Goal: Task Accomplishment & Management: Use online tool/utility

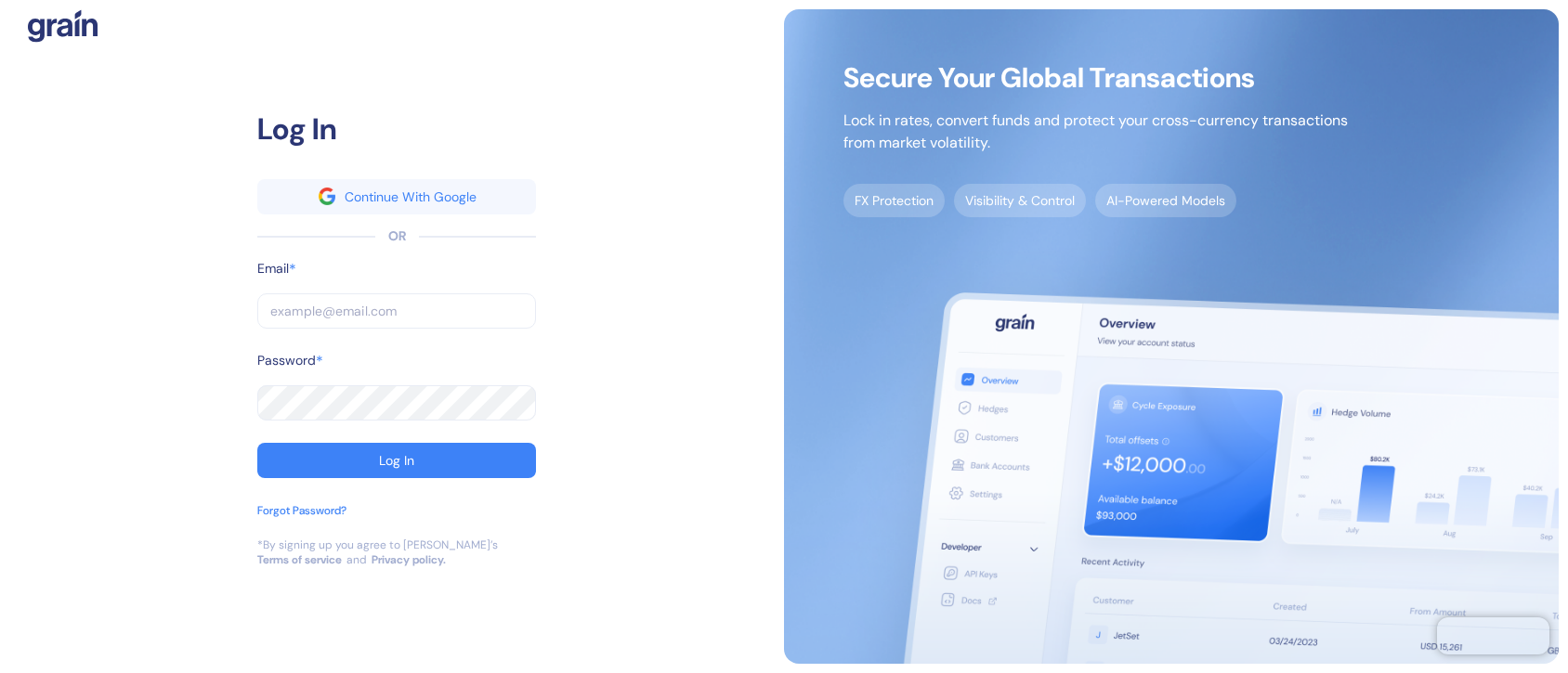
click at [443, 311] on input "text" at bounding box center [396, 311] width 278 height 35
type input "[EMAIL_ADDRESS][DOMAIN_NAME]"
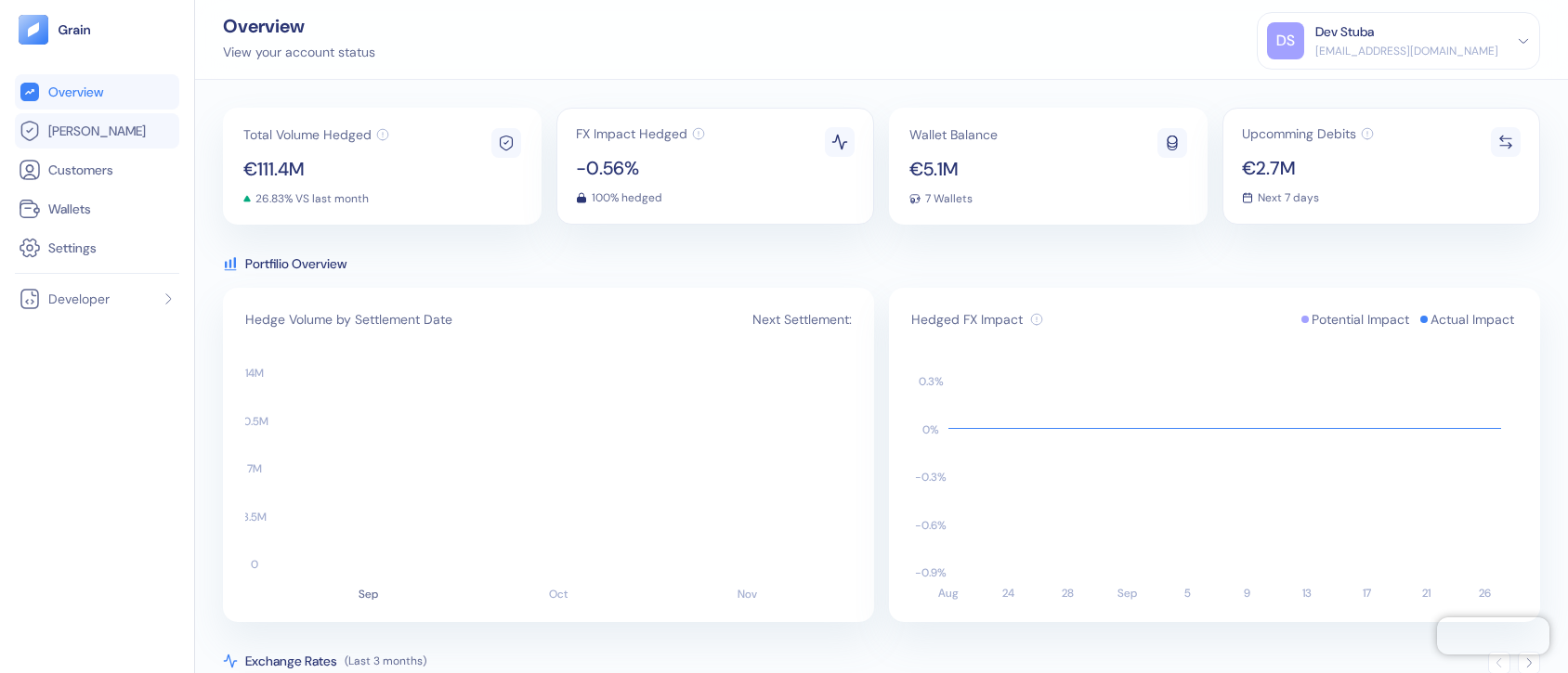
click at [104, 128] on link "[PERSON_NAME]" at bounding box center [97, 131] width 157 height 22
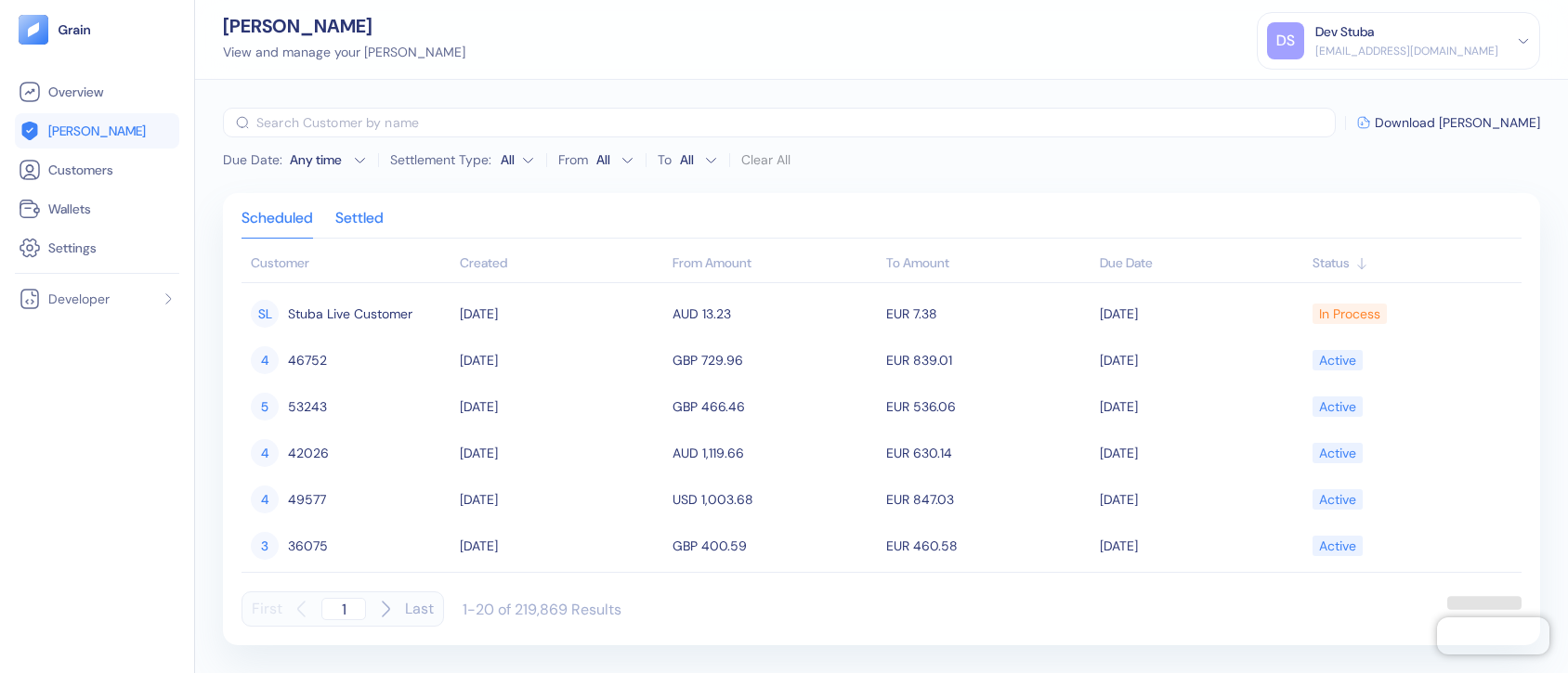
click at [371, 220] on div "Settled" at bounding box center [359, 225] width 48 height 26
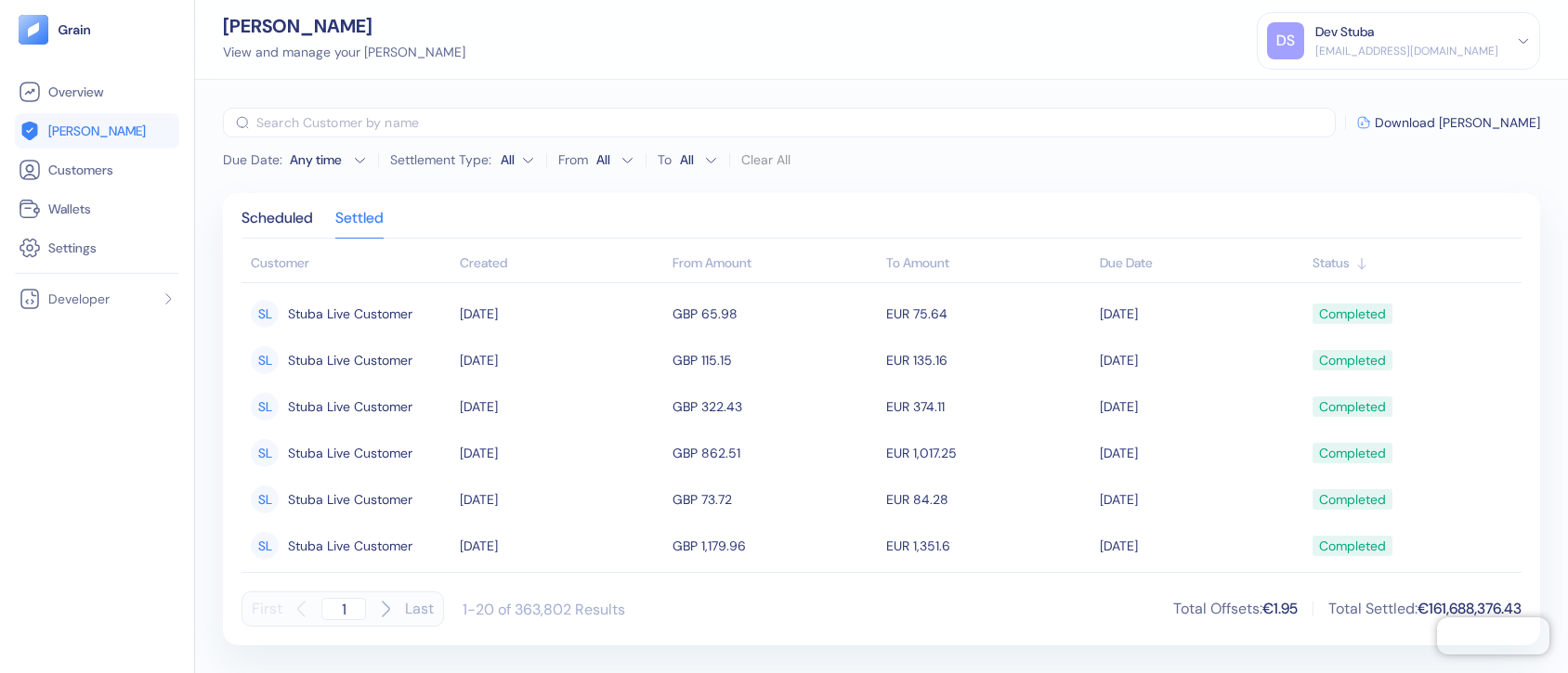
click at [338, 160] on div "Any time" at bounding box center [318, 159] width 56 height 19
click at [336, 326] on button "26" at bounding box center [334, 327] width 22 height 22
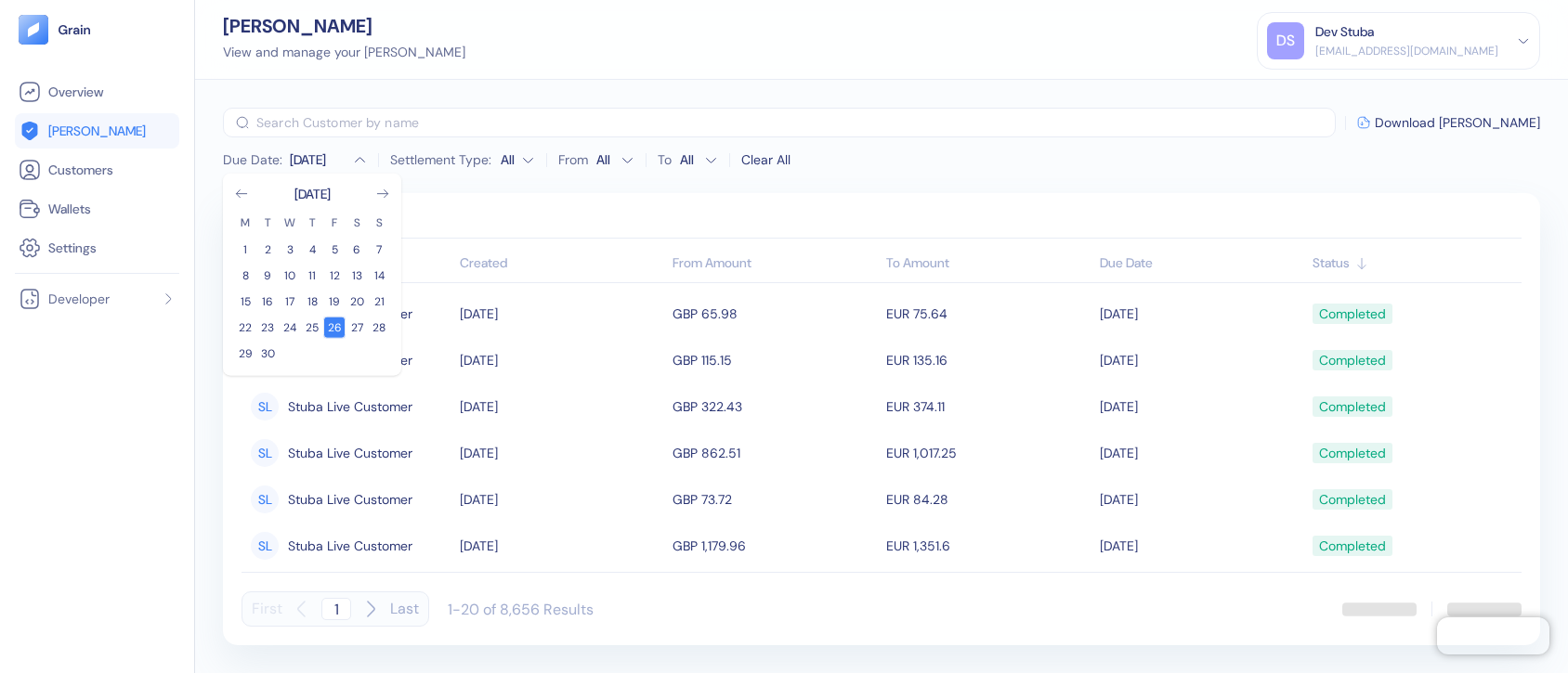
click at [336, 326] on button "26" at bounding box center [334, 327] width 22 height 22
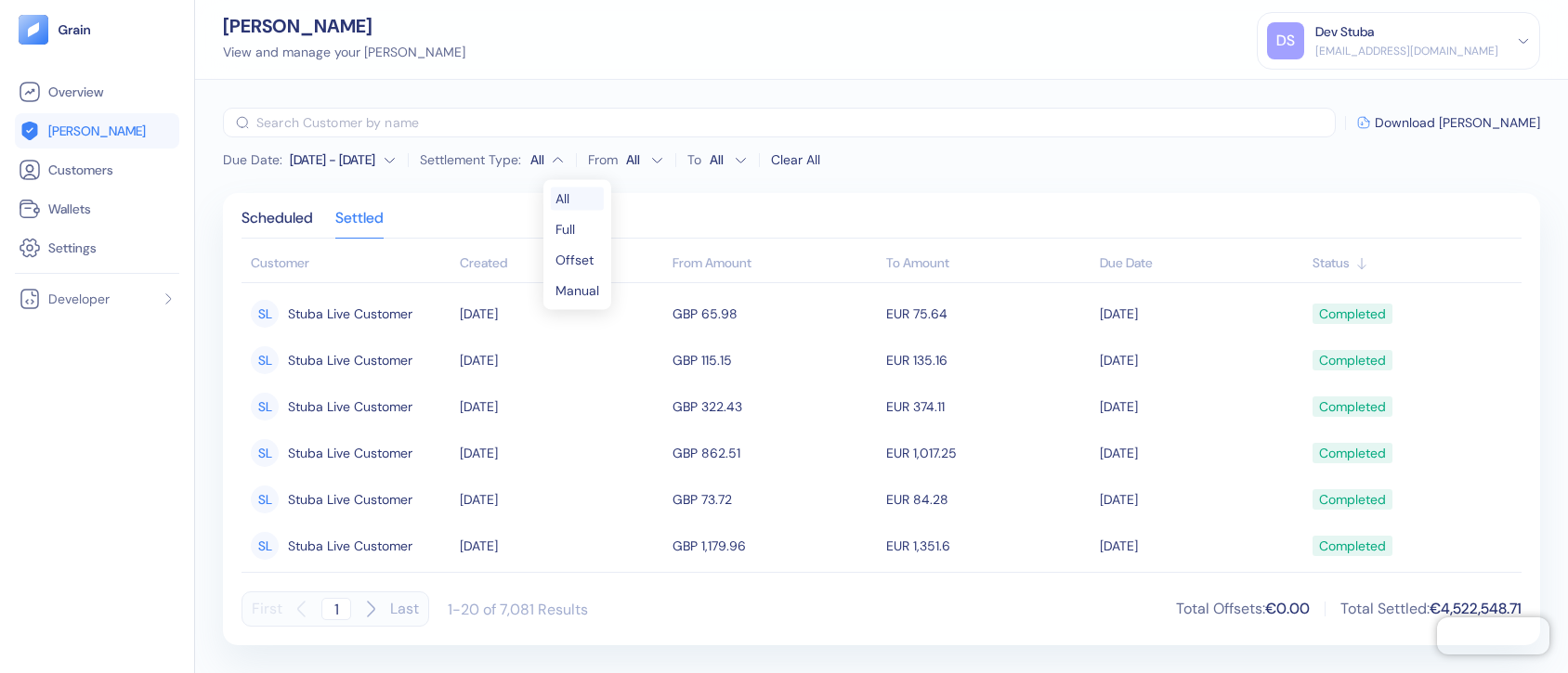
click at [573, 160] on html "Pingdom Check: App Online Overview [PERSON_NAME] Customers Wallets Settings Dev…" at bounding box center [784, 336] width 1568 height 673
click at [1460, 121] on span "Download [PERSON_NAME]" at bounding box center [1457, 122] width 165 height 13
